Goal: Transaction & Acquisition: Obtain resource

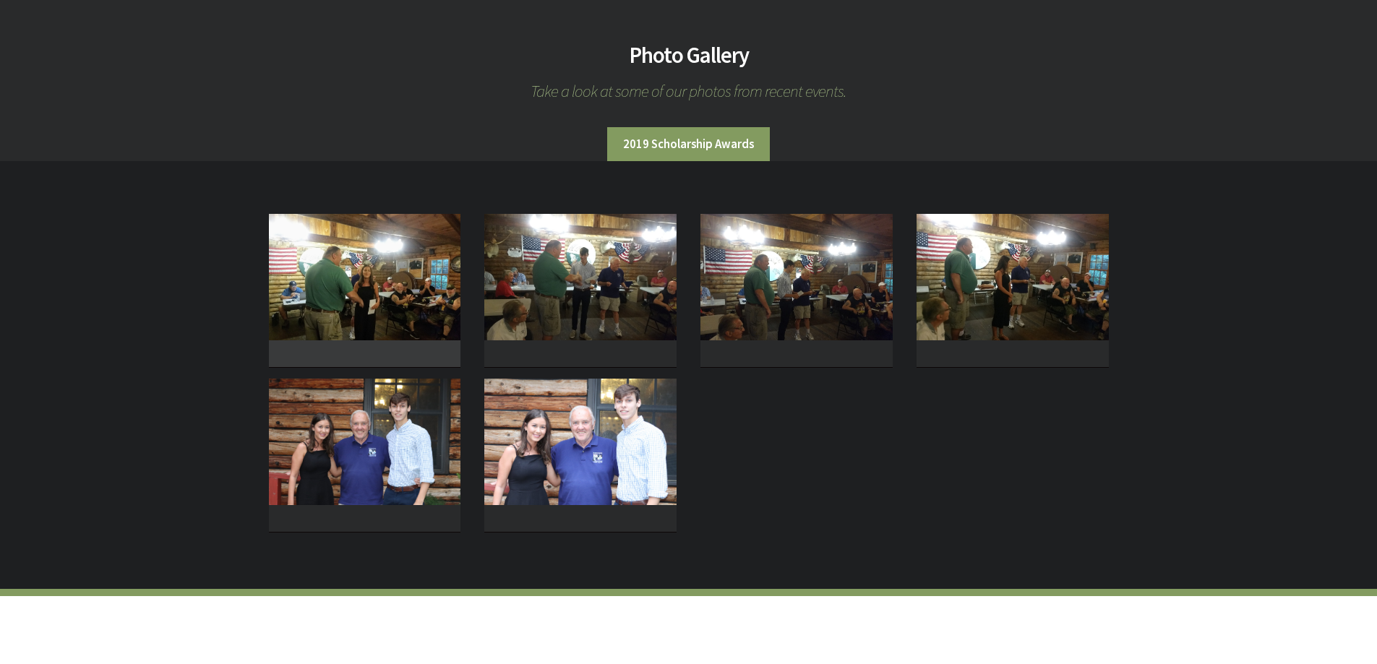
scroll to position [145, 0]
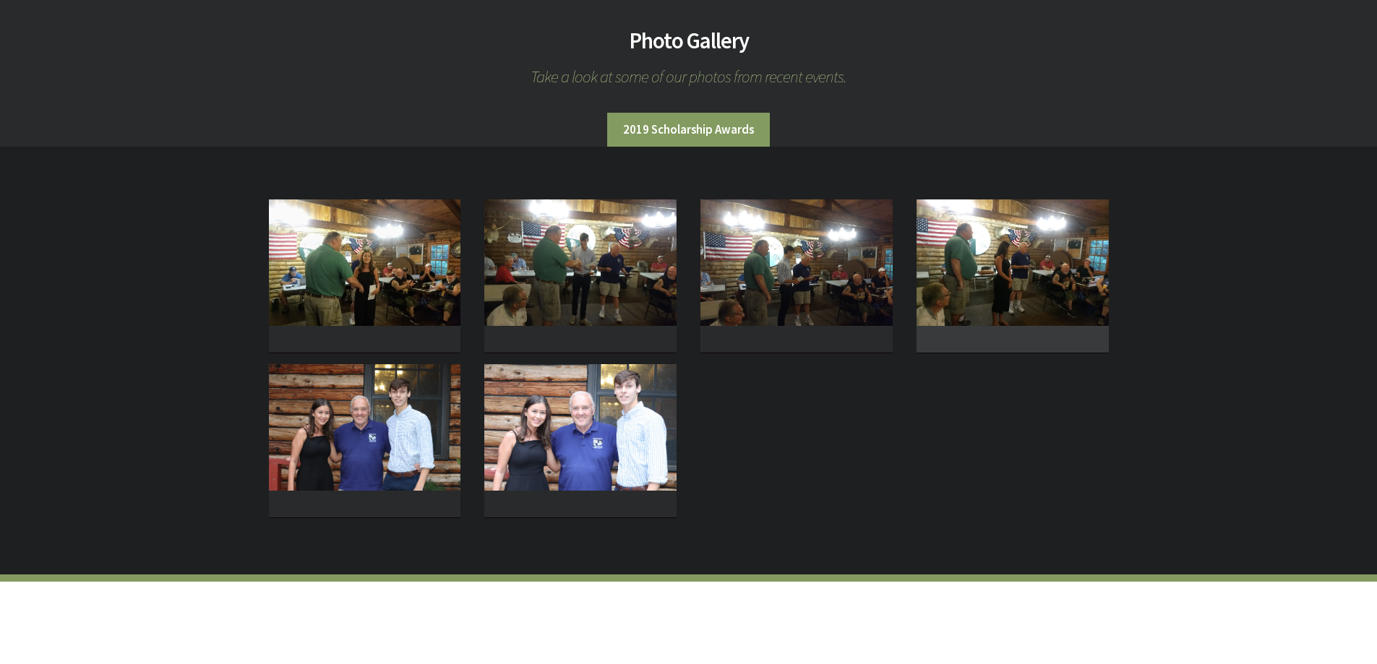
click at [996, 301] on img at bounding box center [1013, 263] width 192 height 127
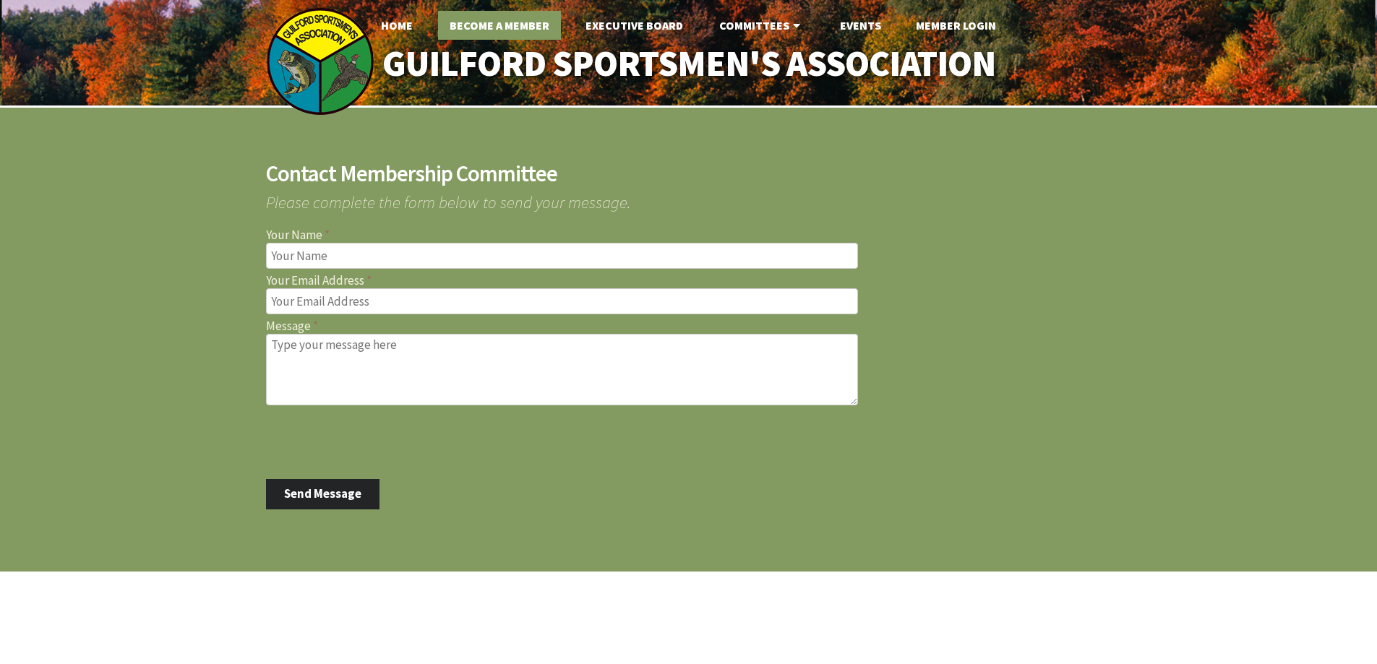
click at [511, 28] on link "Become A Member" at bounding box center [499, 25] width 123 height 29
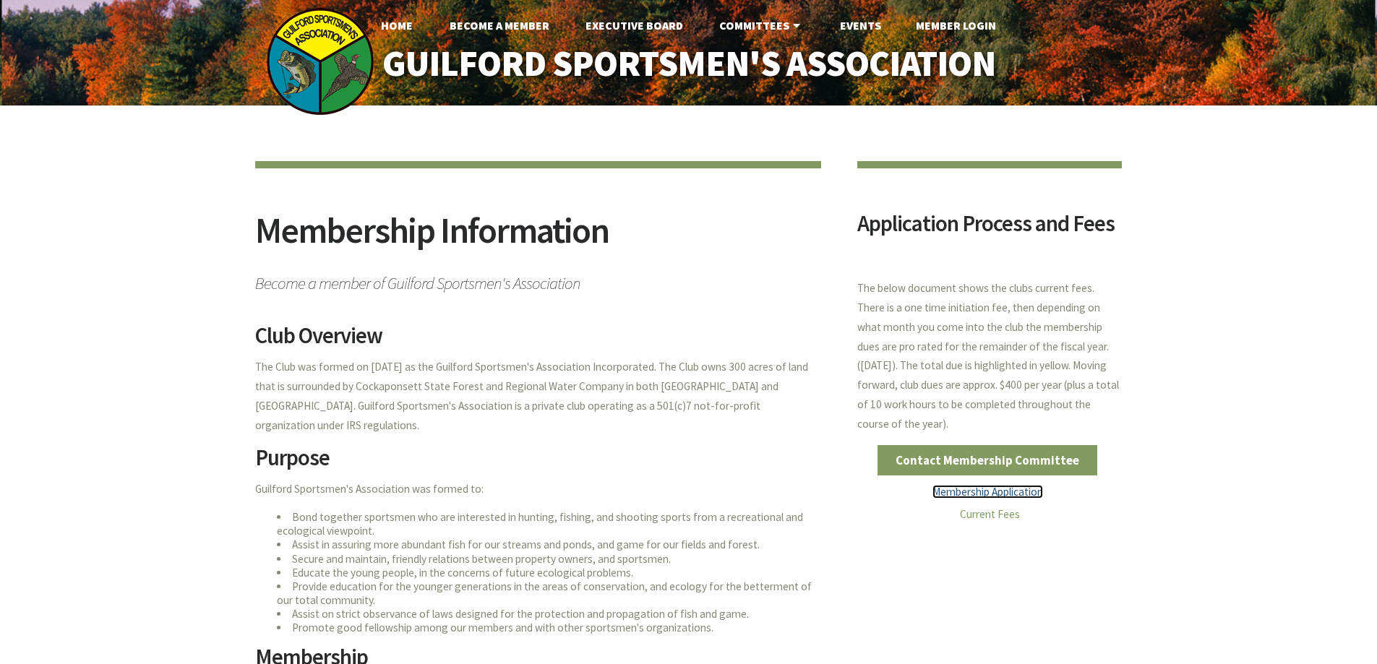
click at [1002, 494] on link "Membership Application" at bounding box center [988, 492] width 111 height 14
click at [983, 518] on link "Current Fees" at bounding box center [990, 514] width 60 height 14
